Goal: Find specific page/section: Find specific page/section

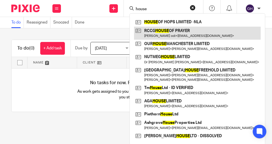
type input "house"
click at [159, 34] on link at bounding box center [197, 33] width 127 height 13
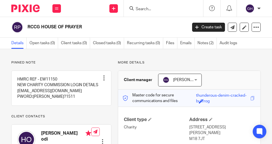
click at [176, 77] on span "DANIEL GARROD" at bounding box center [178, 80] width 31 height 12
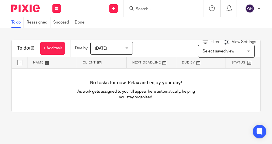
click at [148, 10] on input "Search" at bounding box center [160, 9] width 51 height 5
click at [173, 10] on input "Search" at bounding box center [160, 9] width 51 height 5
paste input "Y:\WORLDWIDE [DEMOGRAPHIC_DATA]"
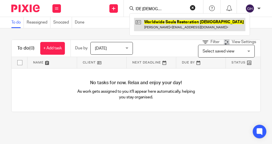
type input "Y:\WORLDWIDE [DEMOGRAPHIC_DATA]"
click at [180, 20] on link at bounding box center [190, 24] width 112 height 13
